Goal: Task Accomplishment & Management: Manage account settings

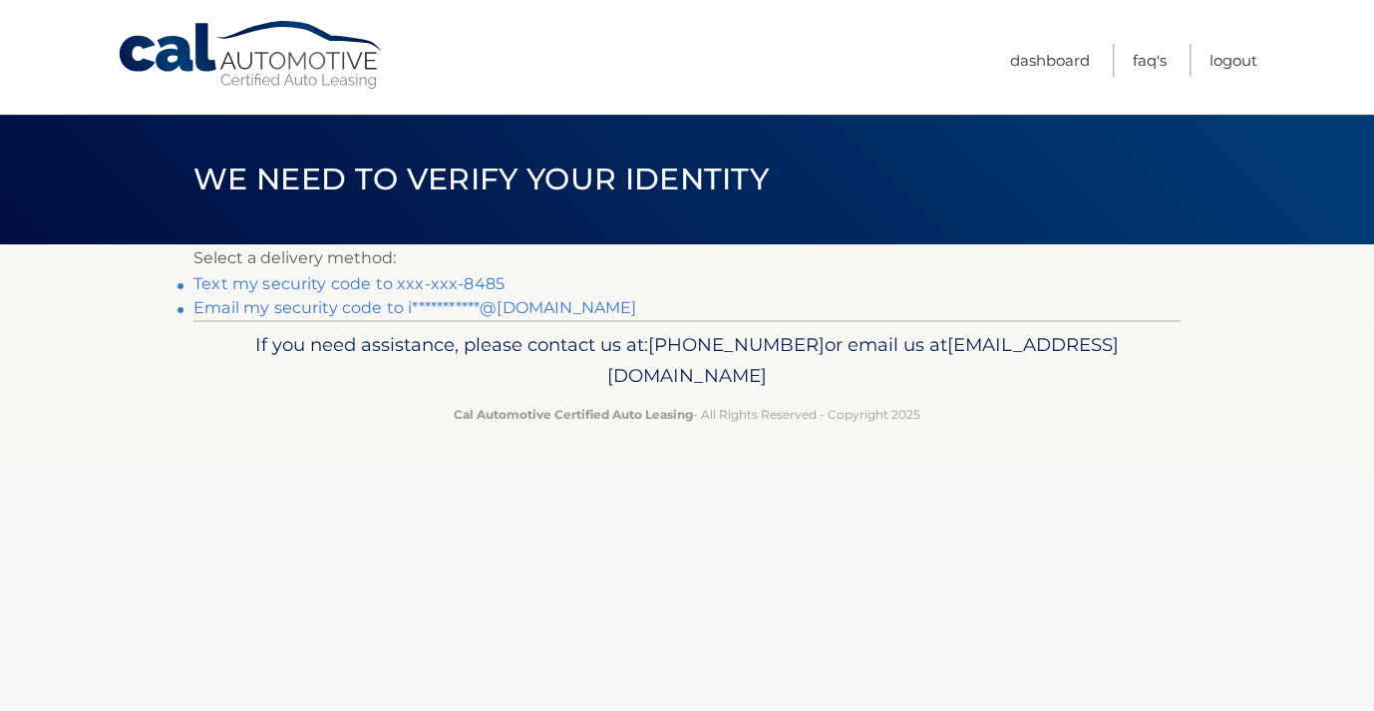
click at [477, 283] on link "Text my security code to xxx-xxx-8485" at bounding box center [348, 283] width 311 height 19
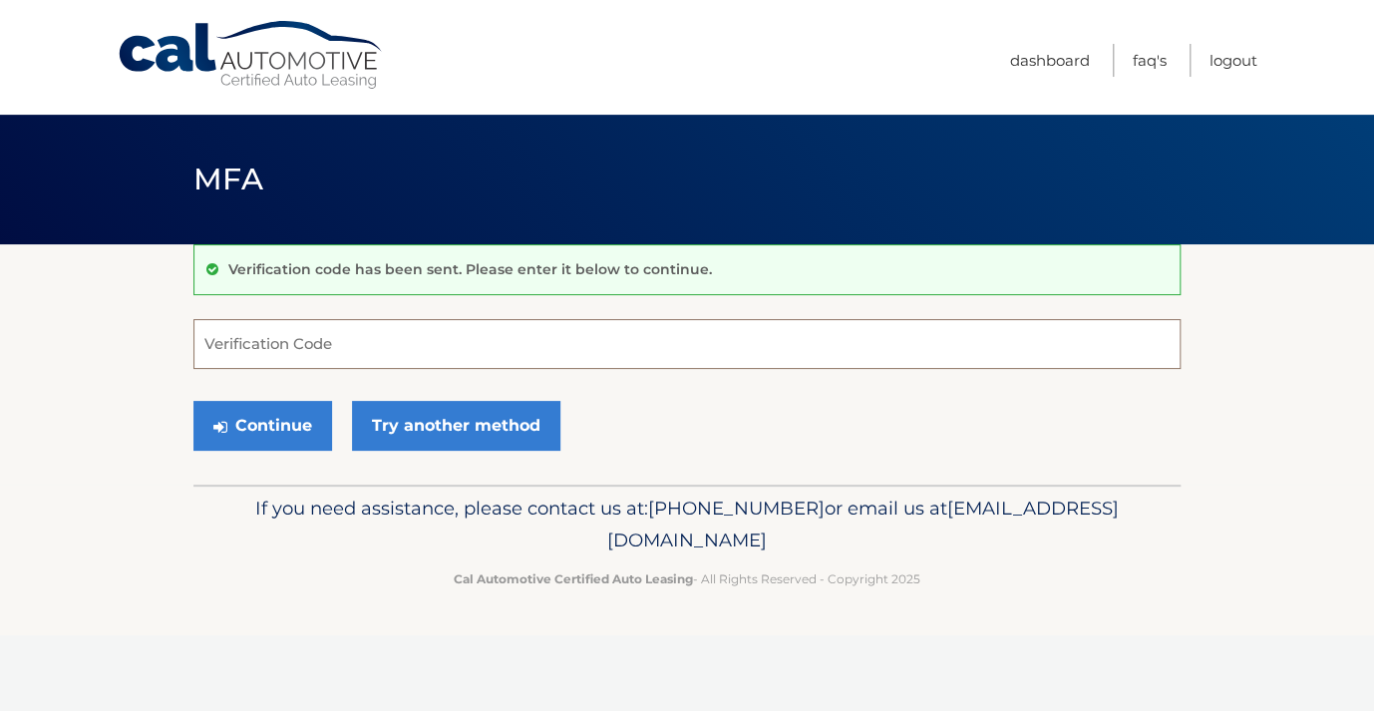
click at [563, 356] on input "Verification Code" at bounding box center [686, 344] width 987 height 50
type input "898687"
click at [248, 425] on button "Continue" at bounding box center [262, 426] width 139 height 50
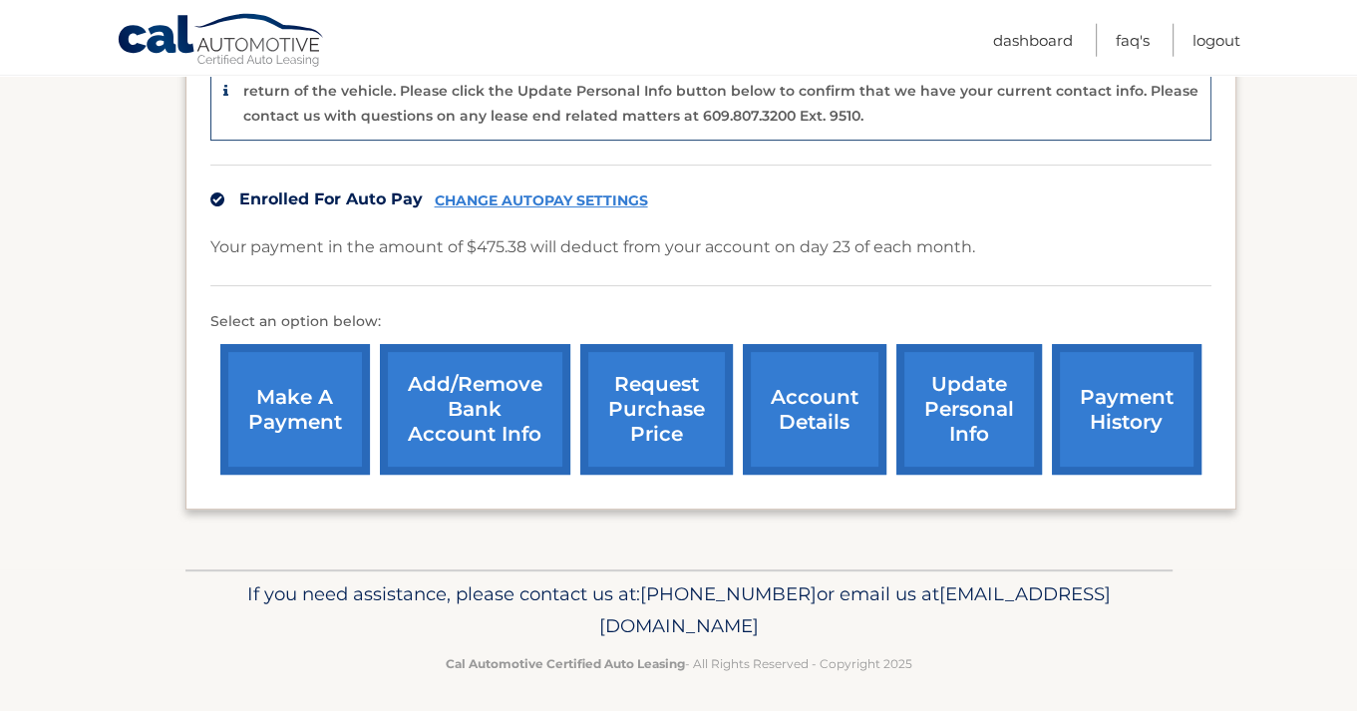
scroll to position [593, 0]
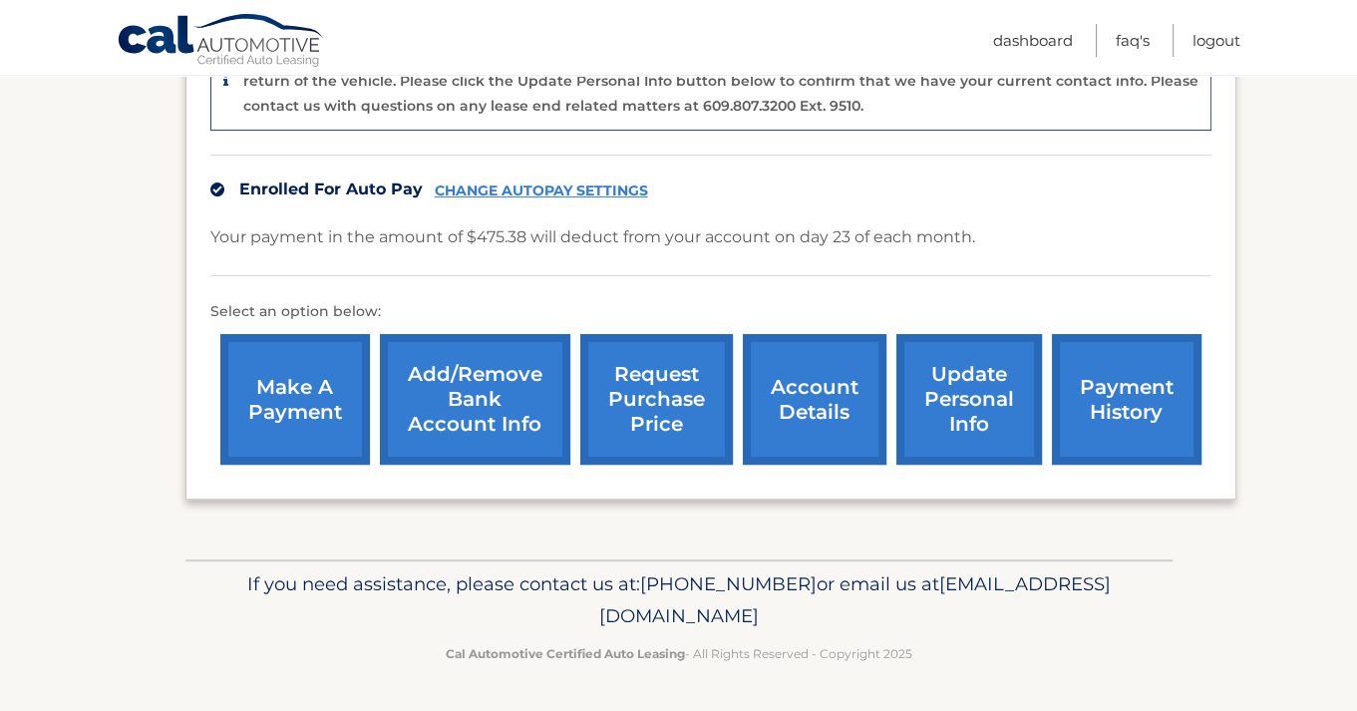
click at [772, 389] on link "account details" at bounding box center [815, 399] width 144 height 131
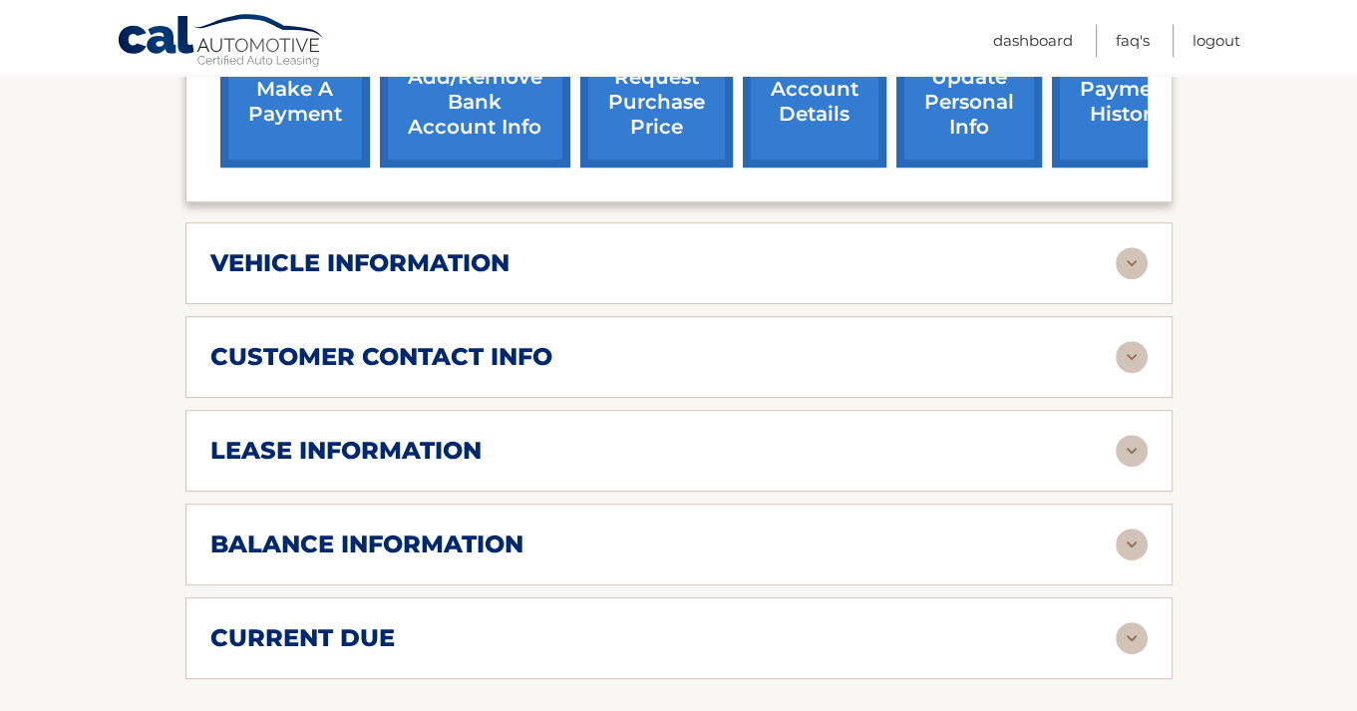
scroll to position [842, 0]
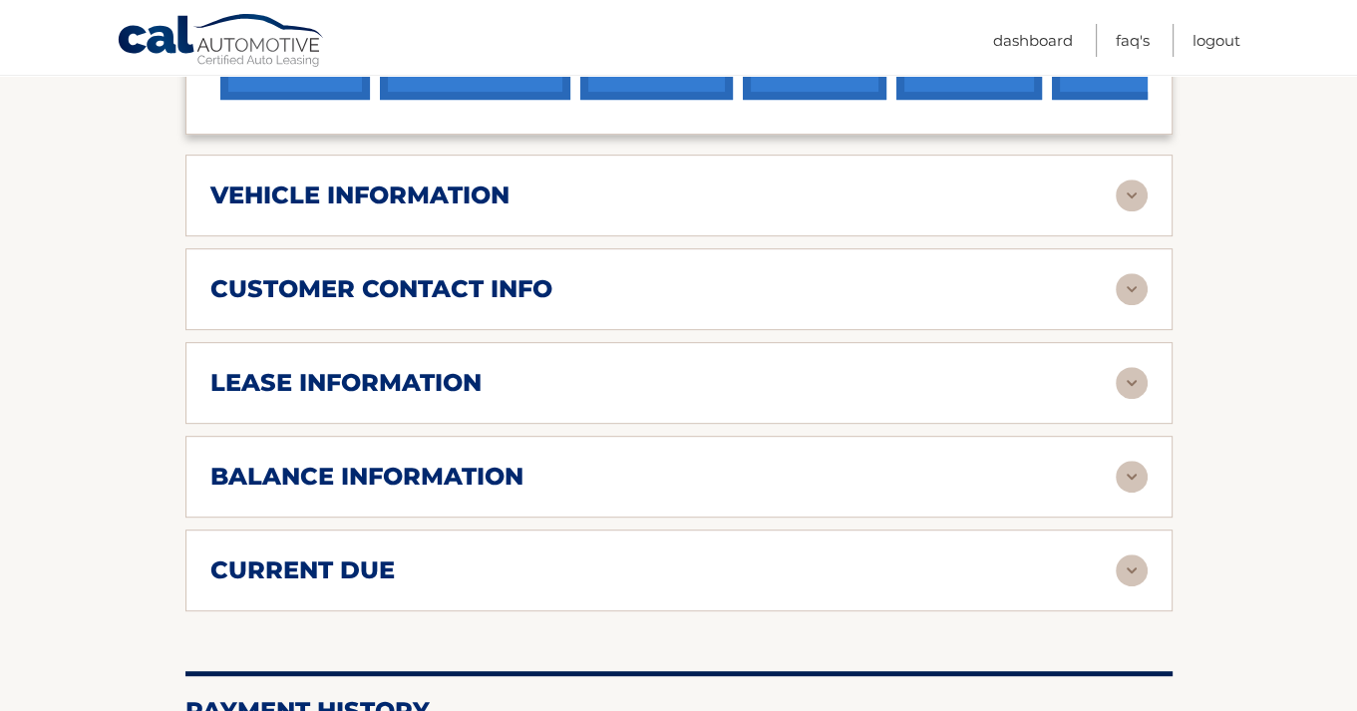
click at [1127, 586] on img at bounding box center [1132, 571] width 32 height 32
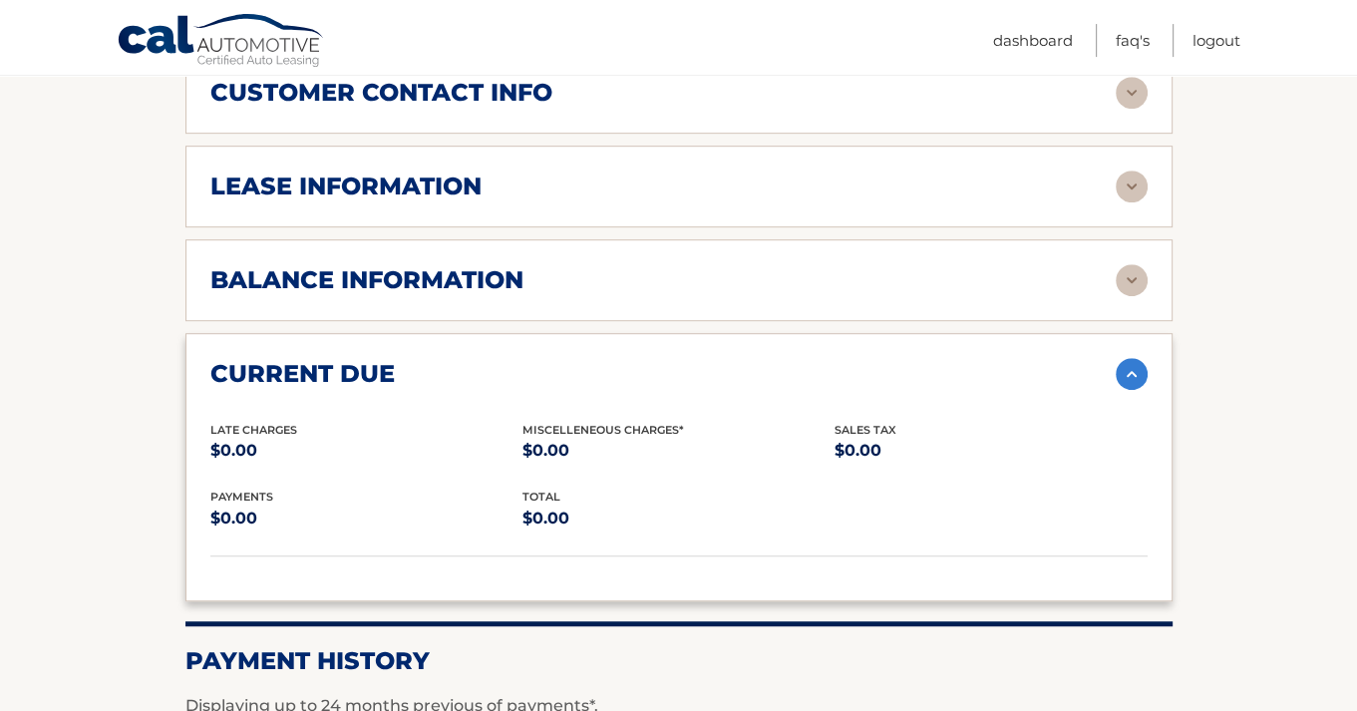
scroll to position [1053, 0]
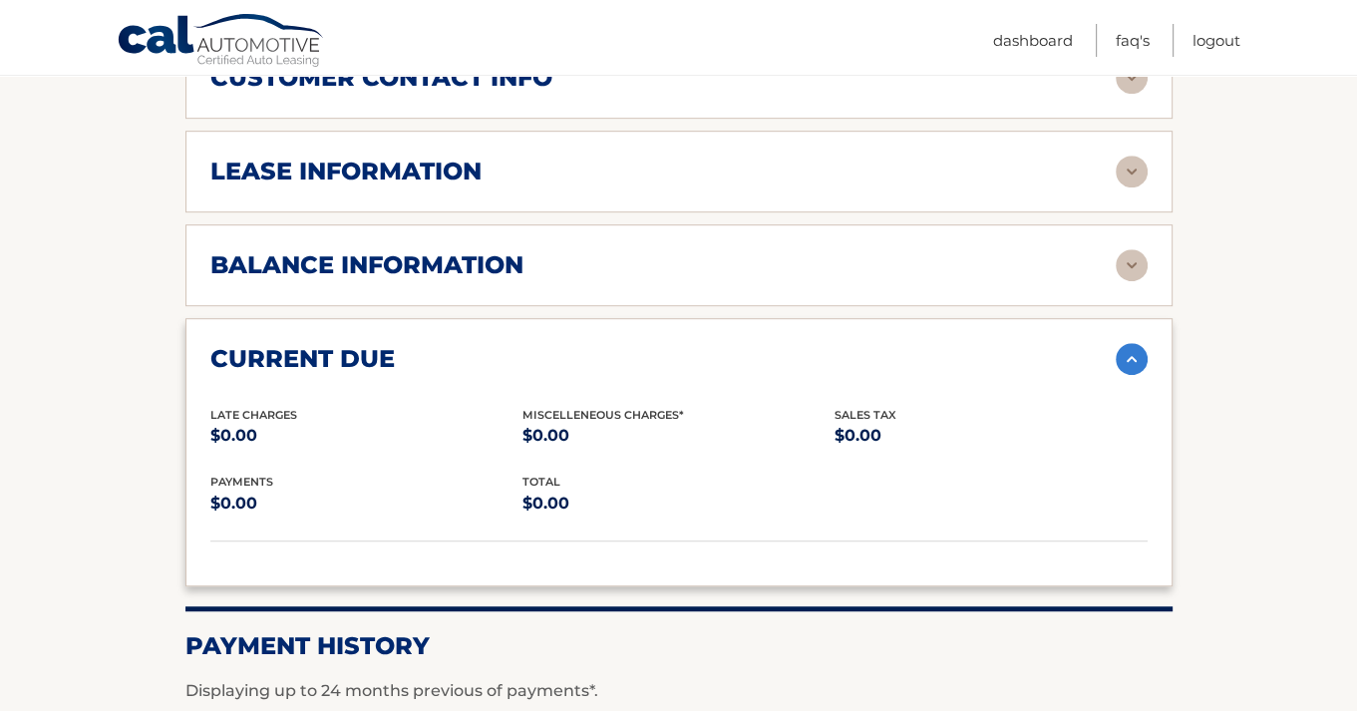
click at [1130, 375] on img at bounding box center [1132, 359] width 32 height 32
click at [1132, 278] on img at bounding box center [1132, 265] width 32 height 32
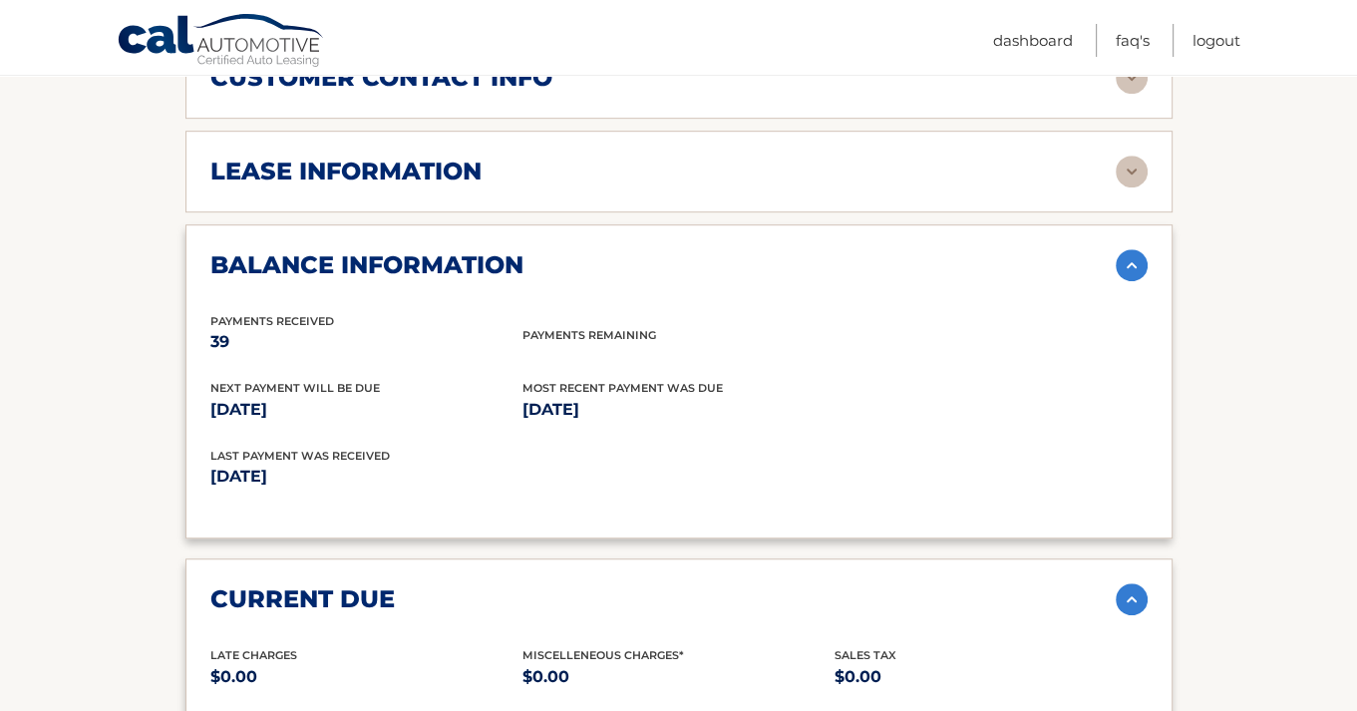
click at [1132, 278] on img at bounding box center [1132, 265] width 32 height 32
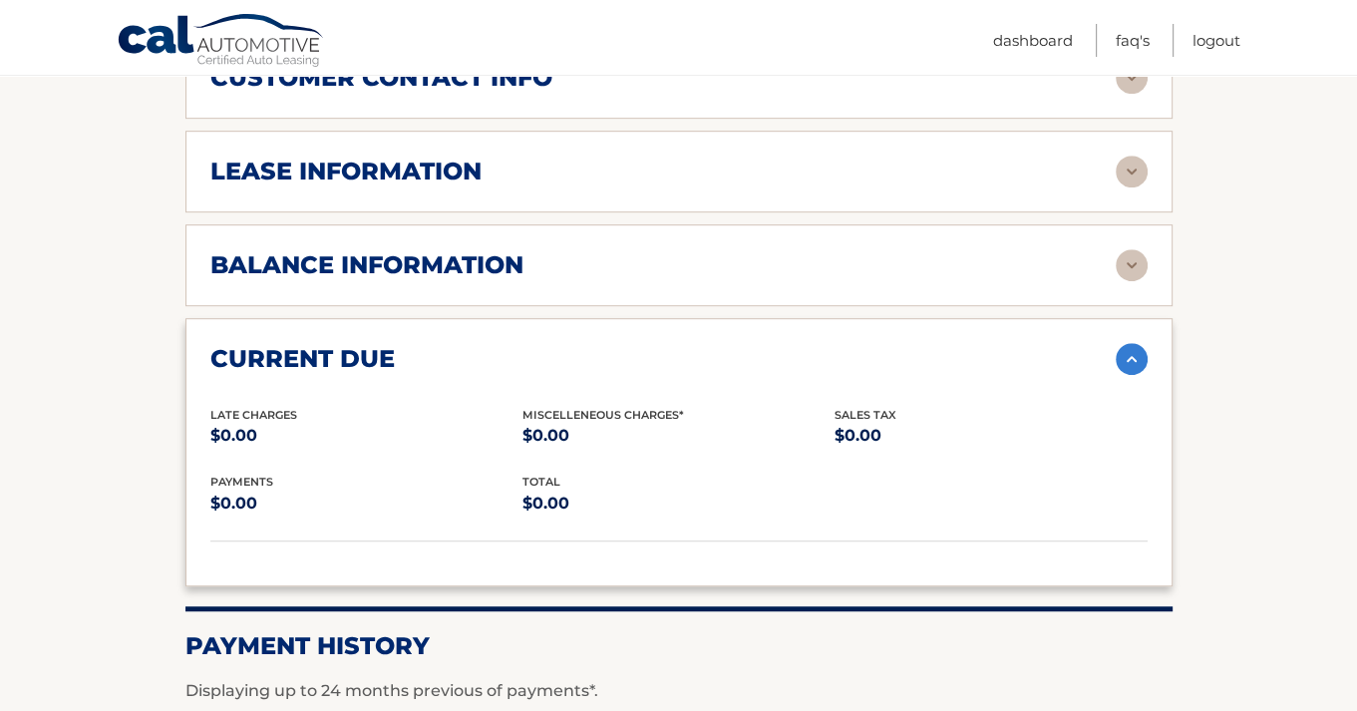
click at [1131, 188] on img at bounding box center [1132, 172] width 32 height 32
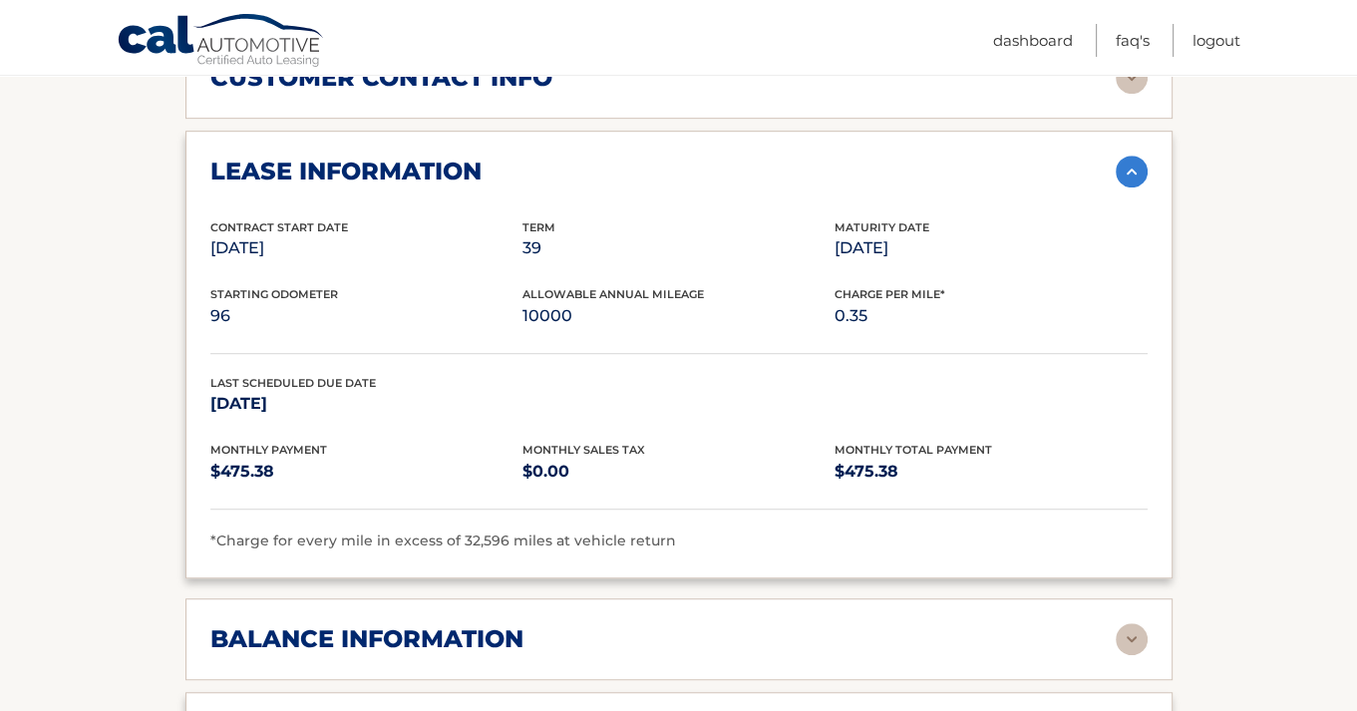
click at [1131, 188] on img at bounding box center [1132, 172] width 32 height 32
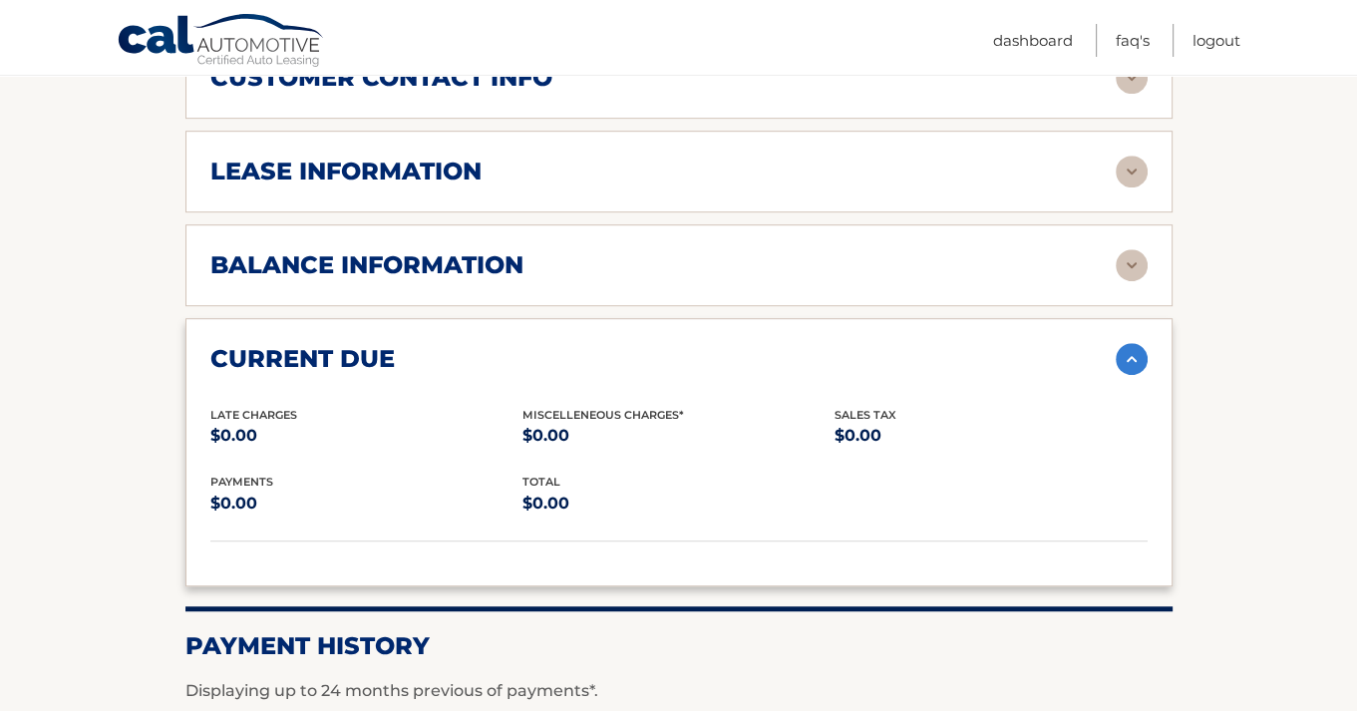
click at [1127, 94] on img at bounding box center [1132, 78] width 32 height 32
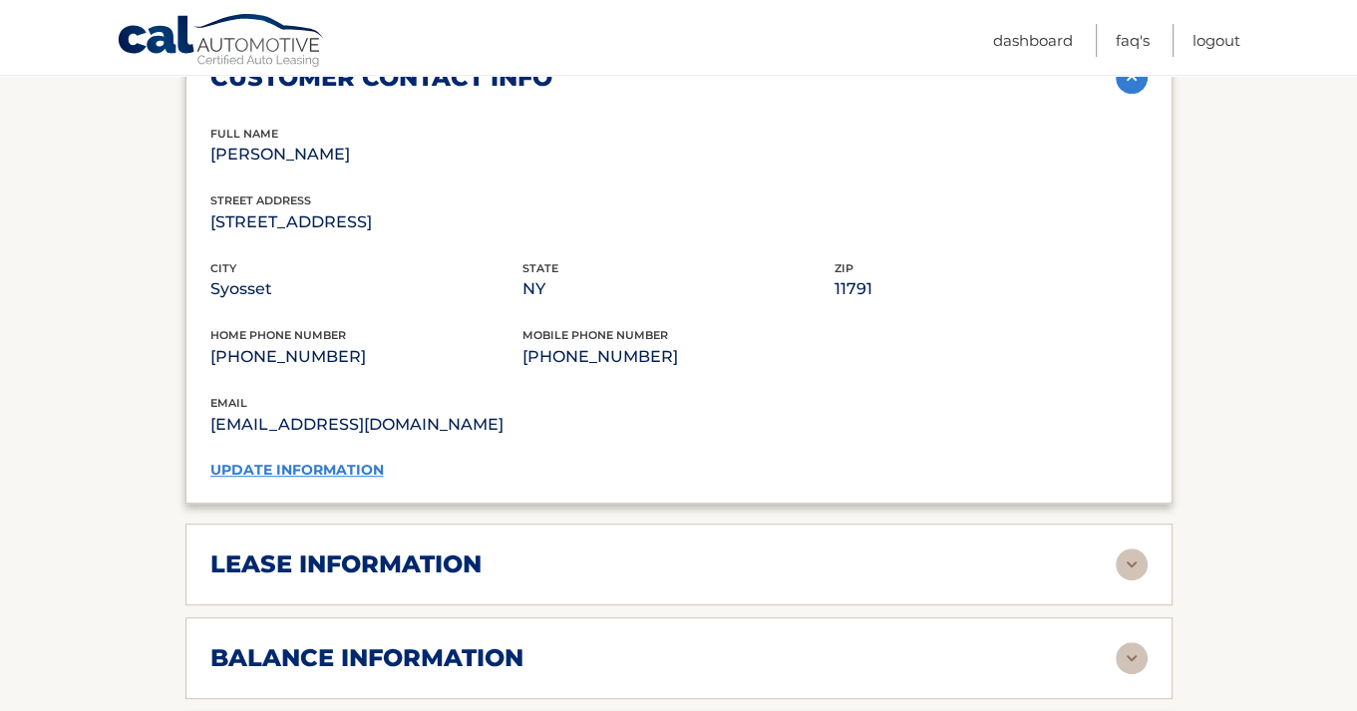
click at [1125, 94] on img at bounding box center [1132, 78] width 32 height 32
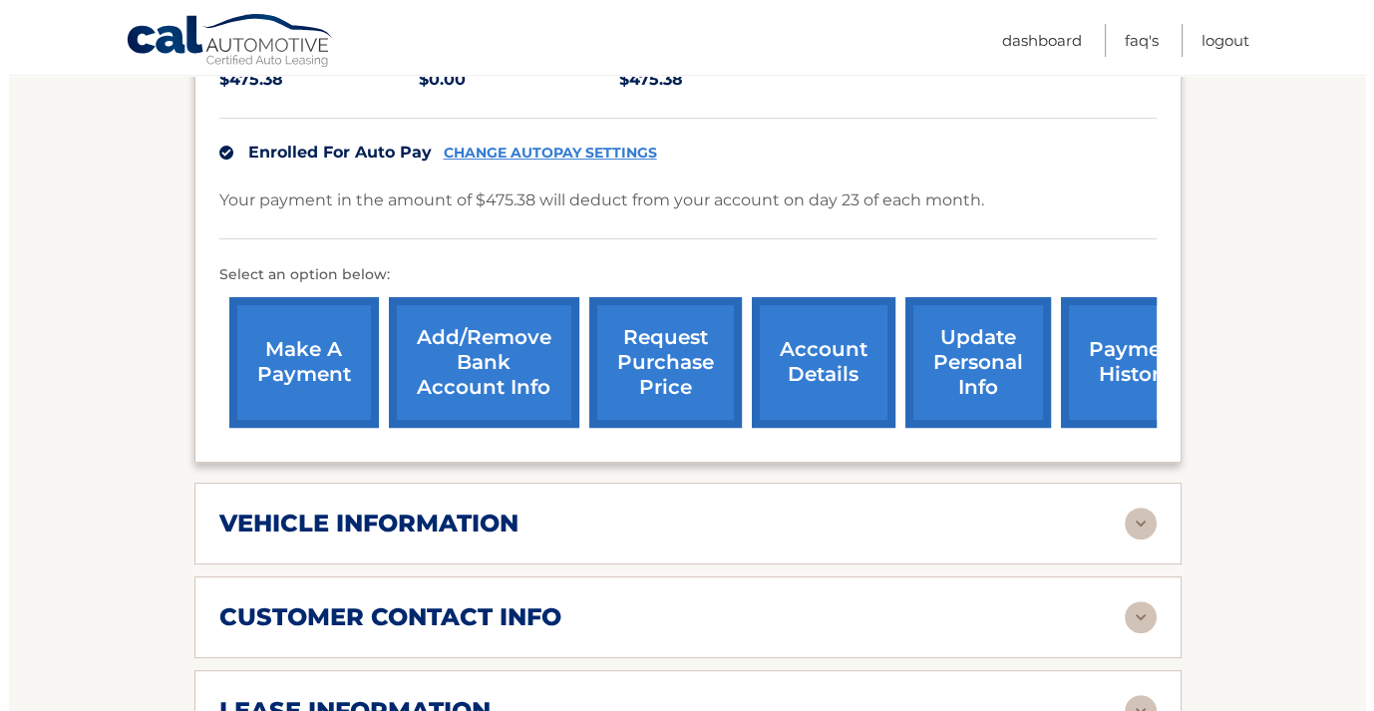
scroll to position [421, 0]
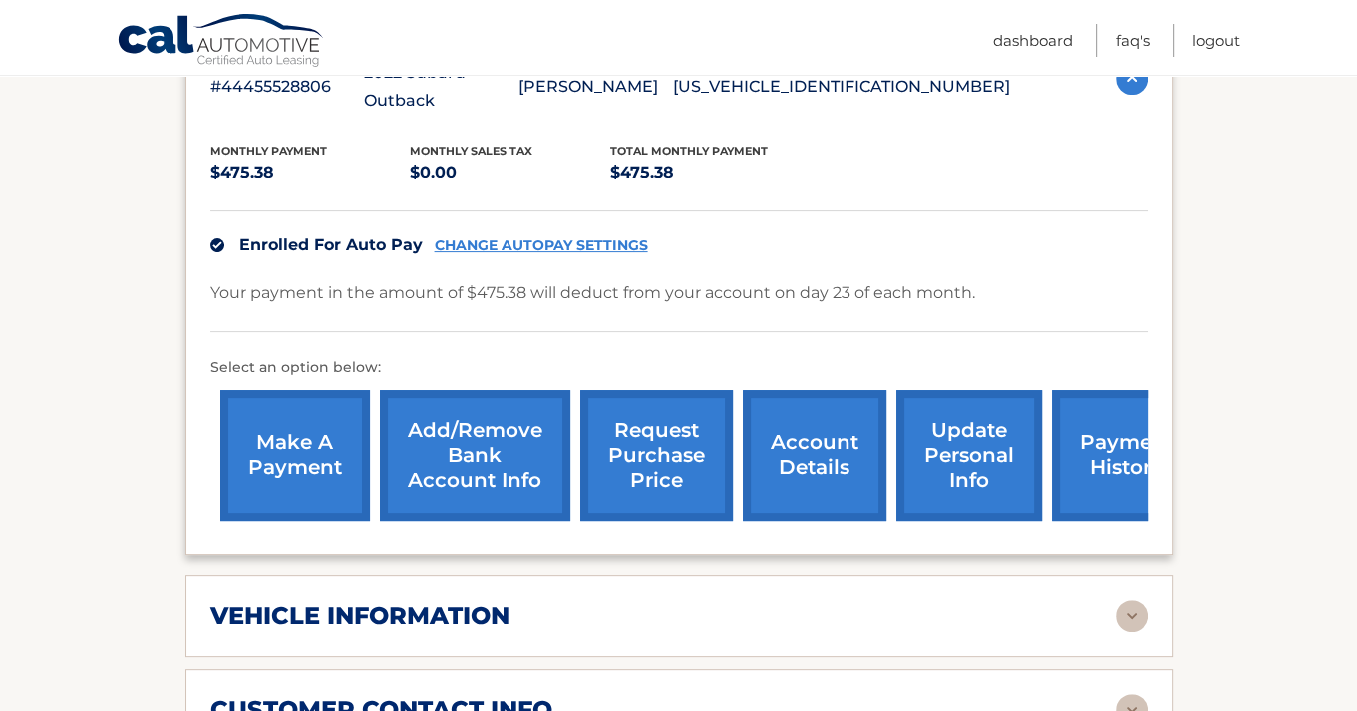
click at [606, 446] on link "request purchase price" at bounding box center [656, 455] width 153 height 131
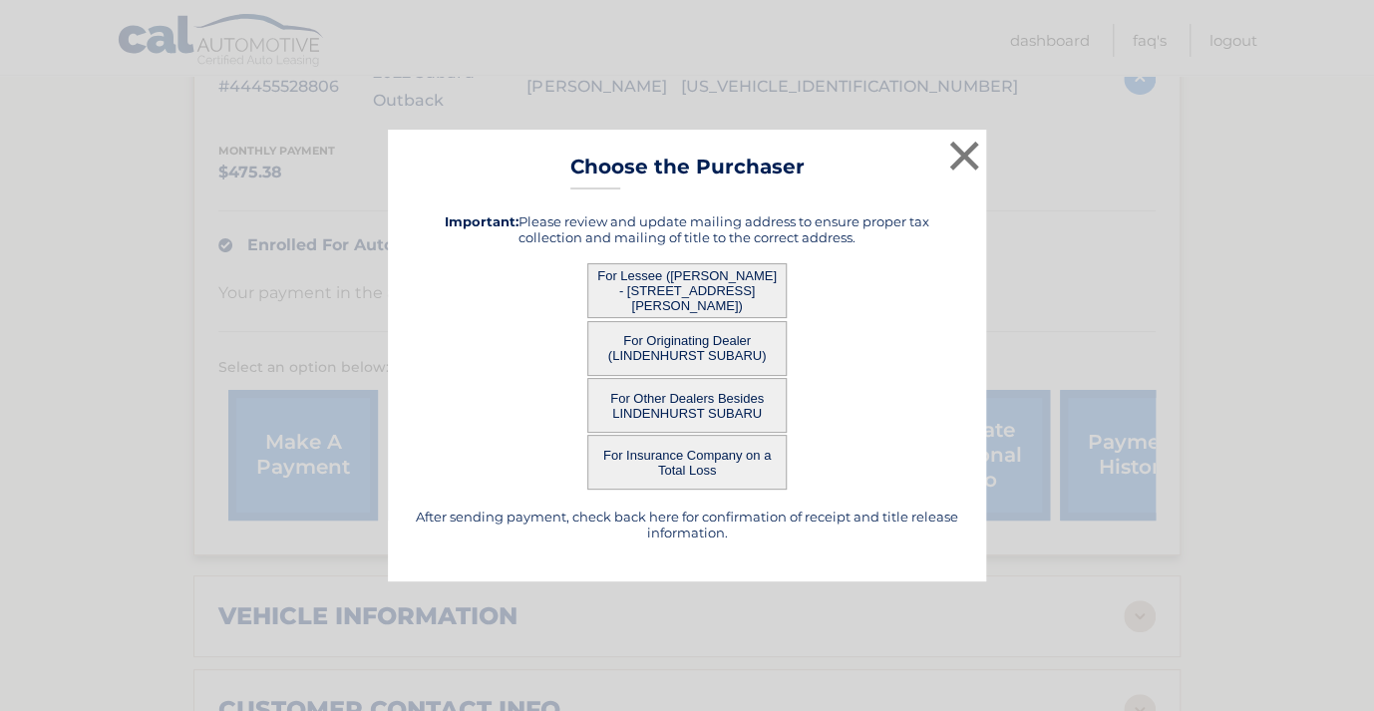
click at [731, 304] on button "For Lessee (IMRAN MOHSIN - 44 Berkley Ln, , Syosset, NY 11791)" at bounding box center [686, 290] width 199 height 55
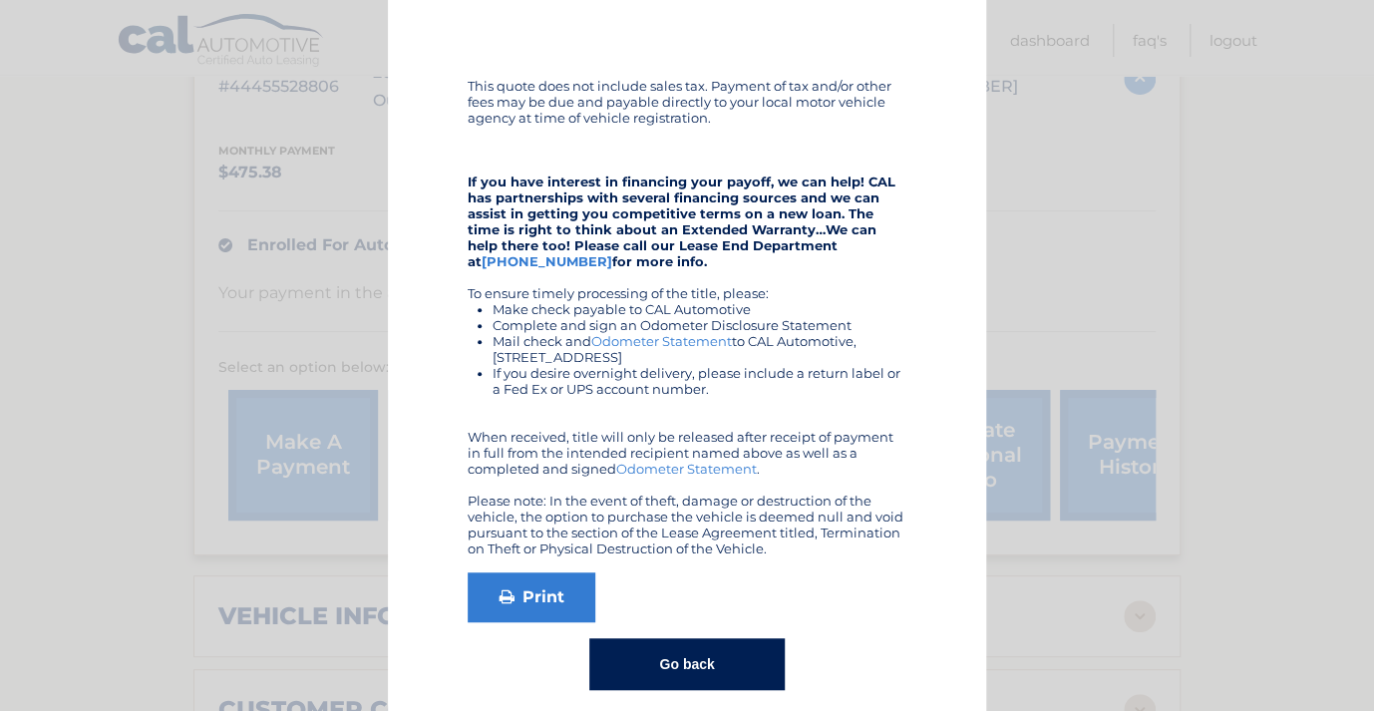
scroll to position [319, 0]
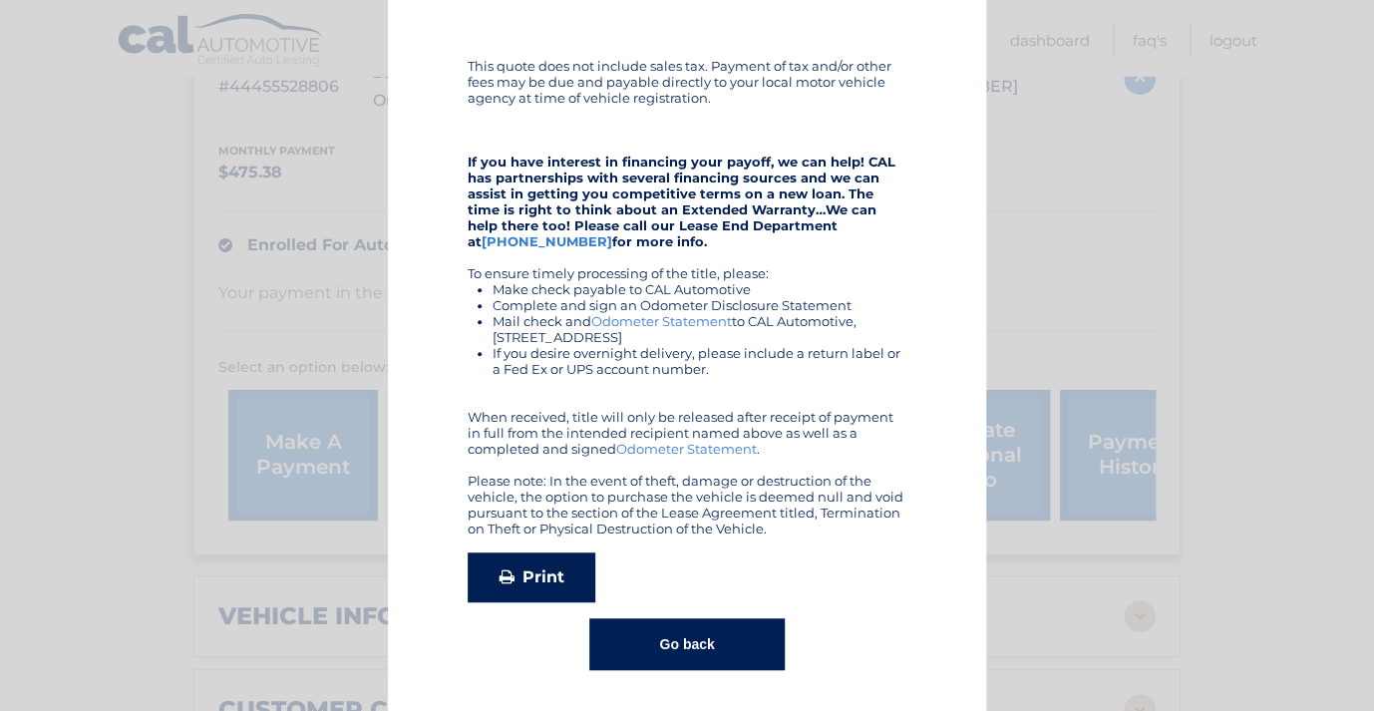
click at [530, 579] on link "Print" at bounding box center [532, 578] width 128 height 50
click at [700, 636] on button "Go back" at bounding box center [686, 644] width 194 height 52
click at [700, 392] on div "× Choose the Purchaser Go back to menu After sending payment, check back here f…" at bounding box center [687, 36] width 1374 height 711
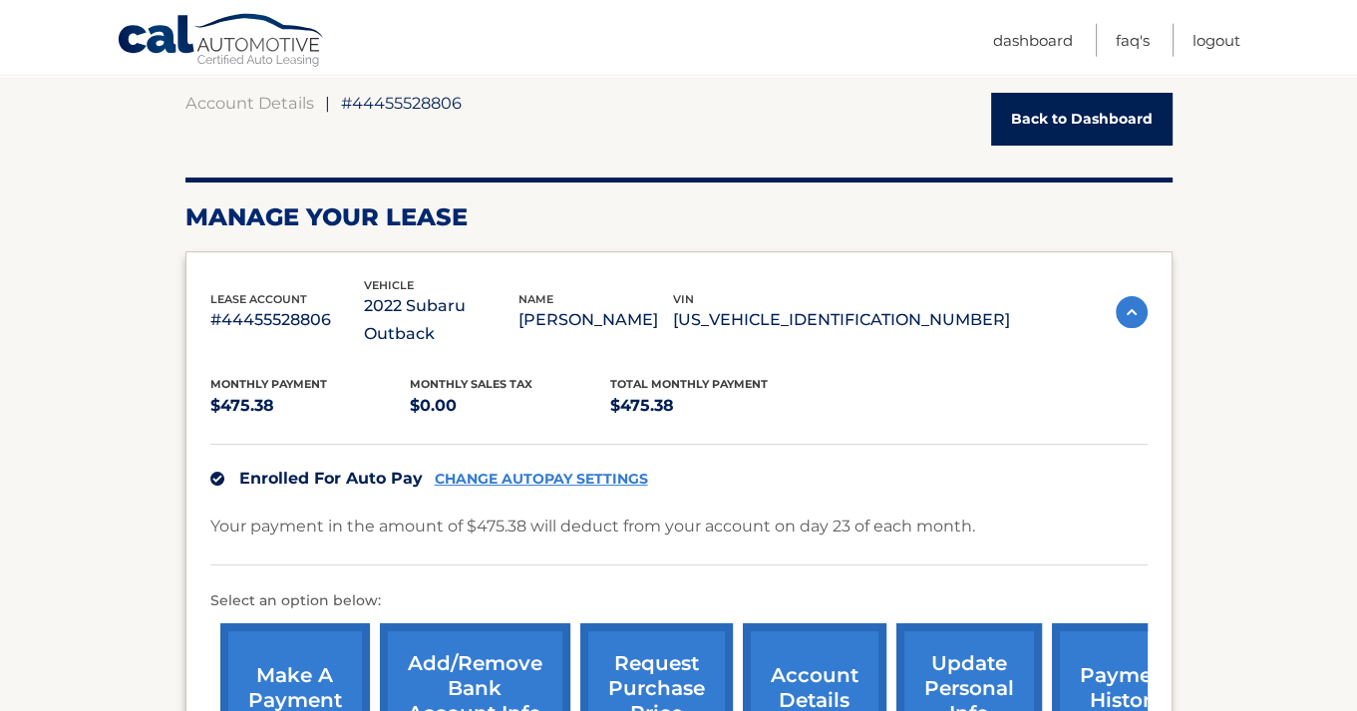
scroll to position [0, 0]
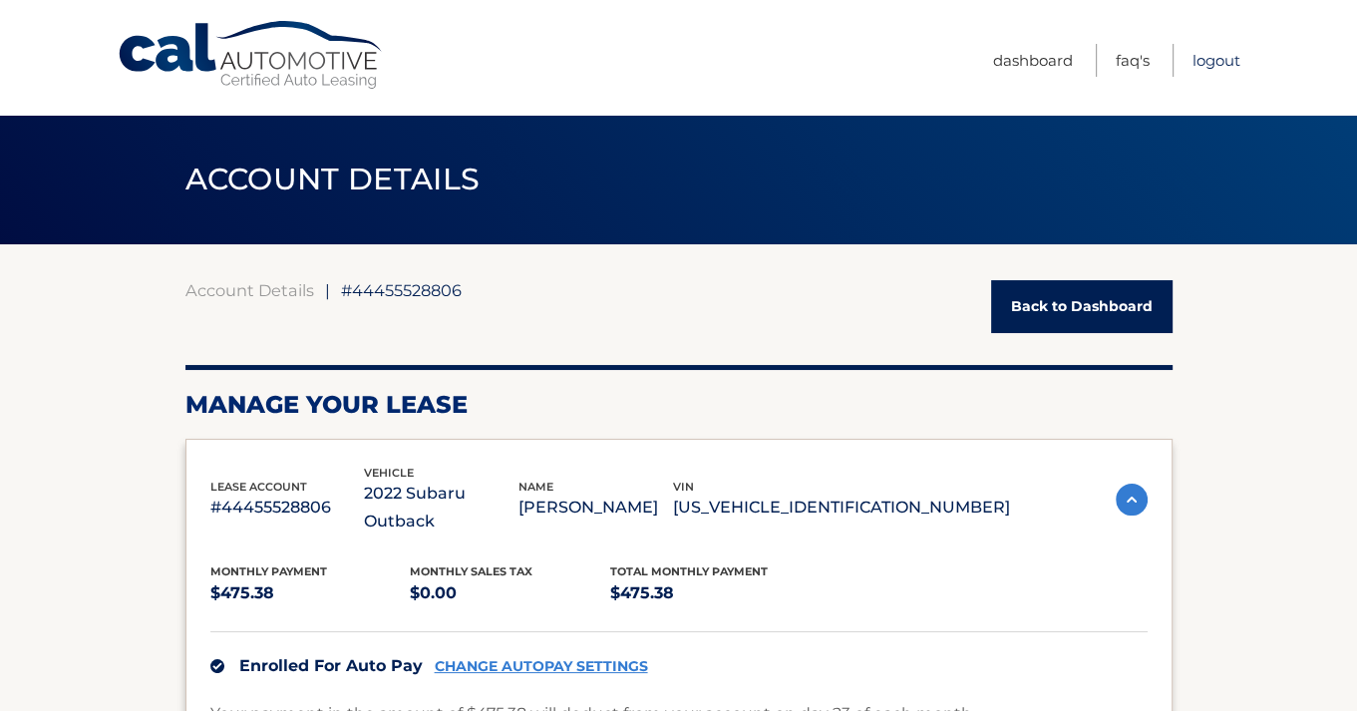
click at [1215, 56] on link "Logout" at bounding box center [1217, 60] width 48 height 33
